Goal: Information Seeking & Learning: Learn about a topic

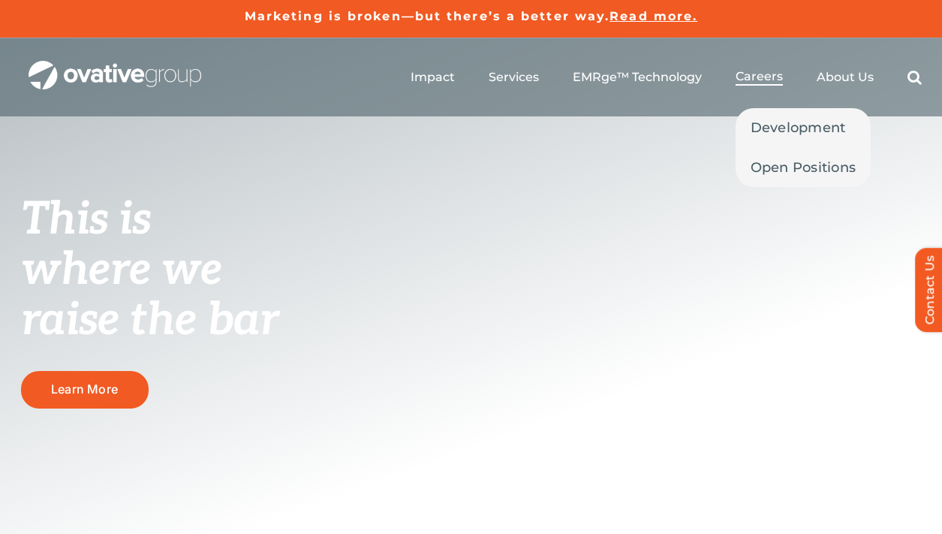
click at [759, 77] on span "Careers" at bounding box center [759, 76] width 47 height 15
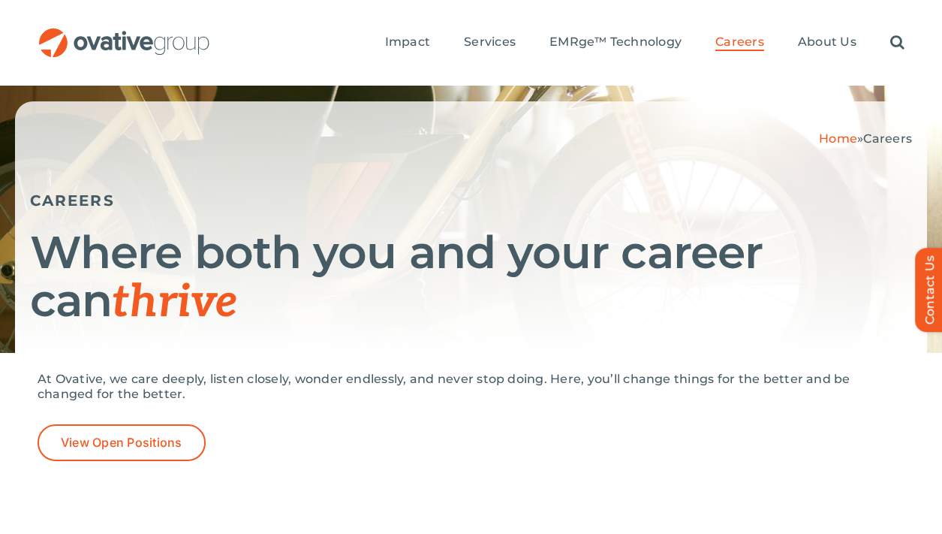
scroll to position [84, 0]
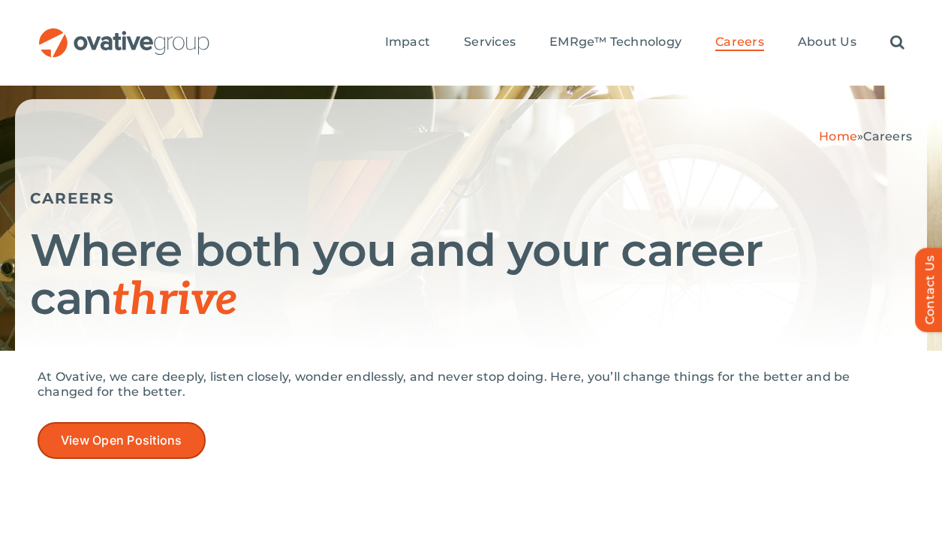
click at [158, 442] on span "View Open Positions" at bounding box center [122, 440] width 122 height 14
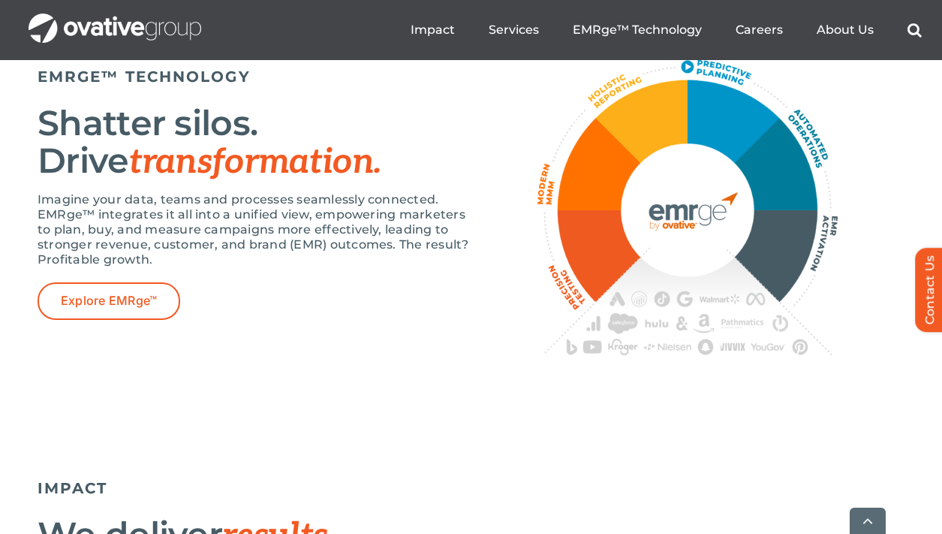
scroll to position [3068, 0]
